Goal: Information Seeking & Learning: Learn about a topic

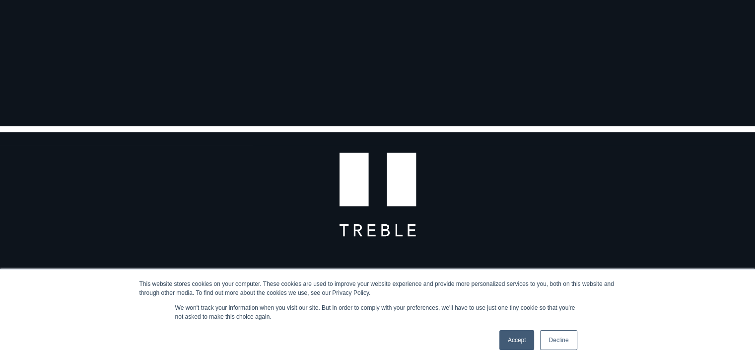
scroll to position [83, 0]
click at [525, 338] on link "Accept" at bounding box center [517, 340] width 35 height 20
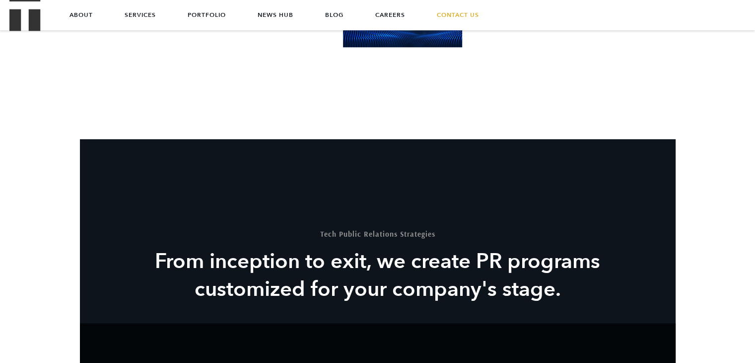
scroll to position [729, 0]
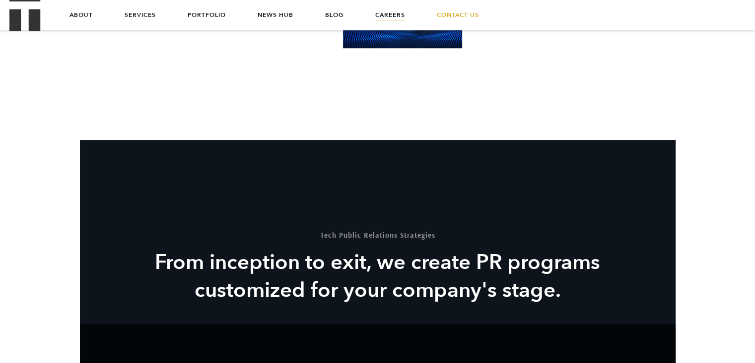
click at [394, 17] on link "Careers" at bounding box center [391, 15] width 30 height 30
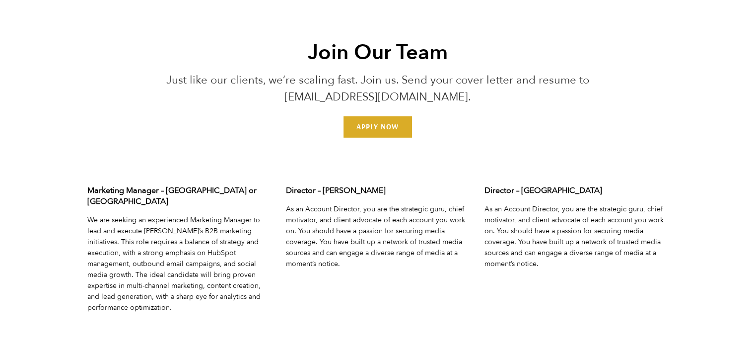
scroll to position [3055, 0]
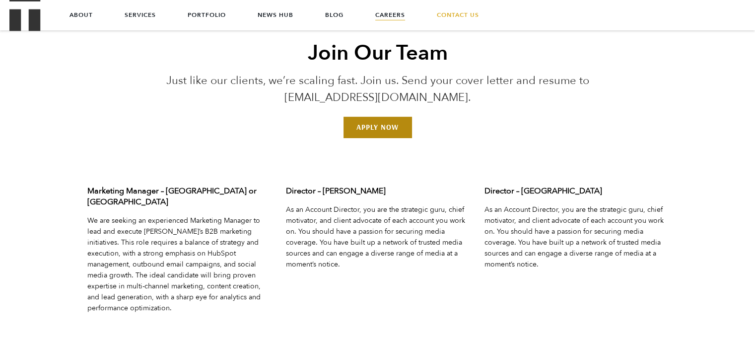
click at [383, 136] on link "Apply Now" at bounding box center [378, 127] width 68 height 21
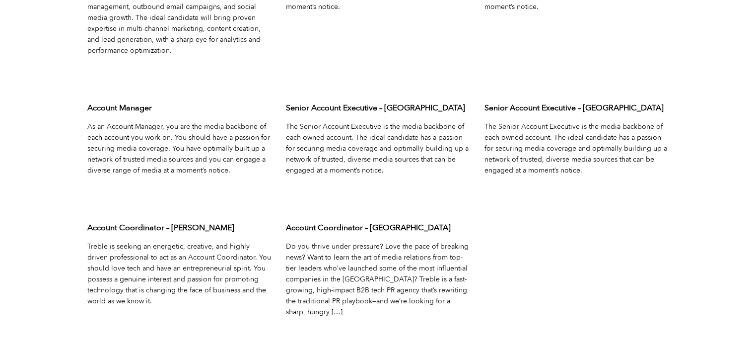
scroll to position [3311, 0]
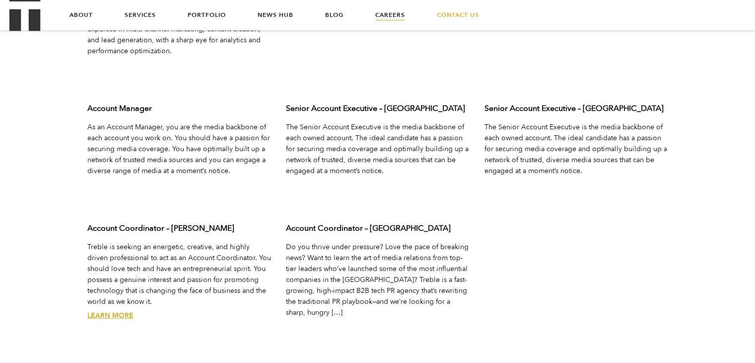
click at [119, 310] on link "Learn More" at bounding box center [110, 314] width 46 height 9
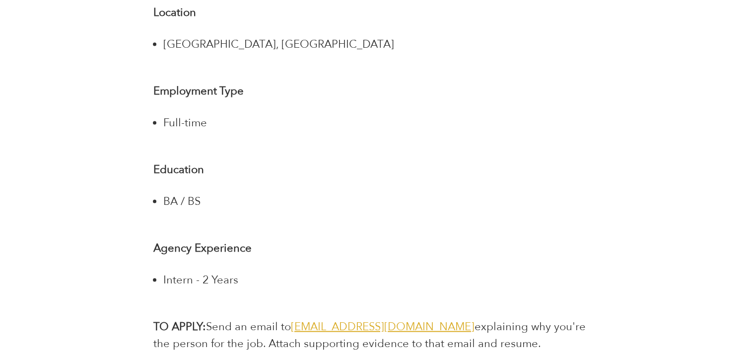
scroll to position [1986, 0]
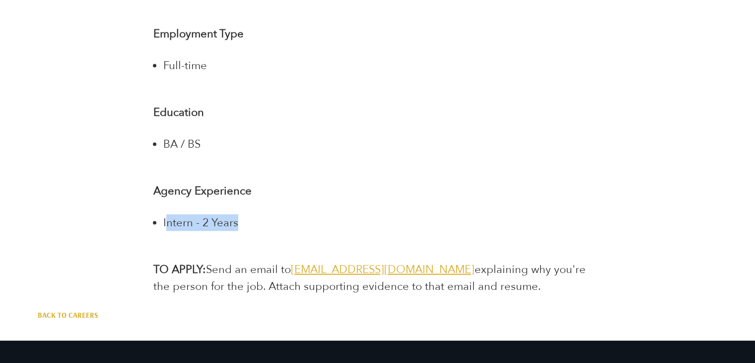
drag, startPoint x: 236, startPoint y: 208, endPoint x: 164, endPoint y: 212, distance: 72.2
click at [164, 214] on li "Intern - 2 Years" at bounding box center [382, 222] width 439 height 17
